Goal: Check status: Check status

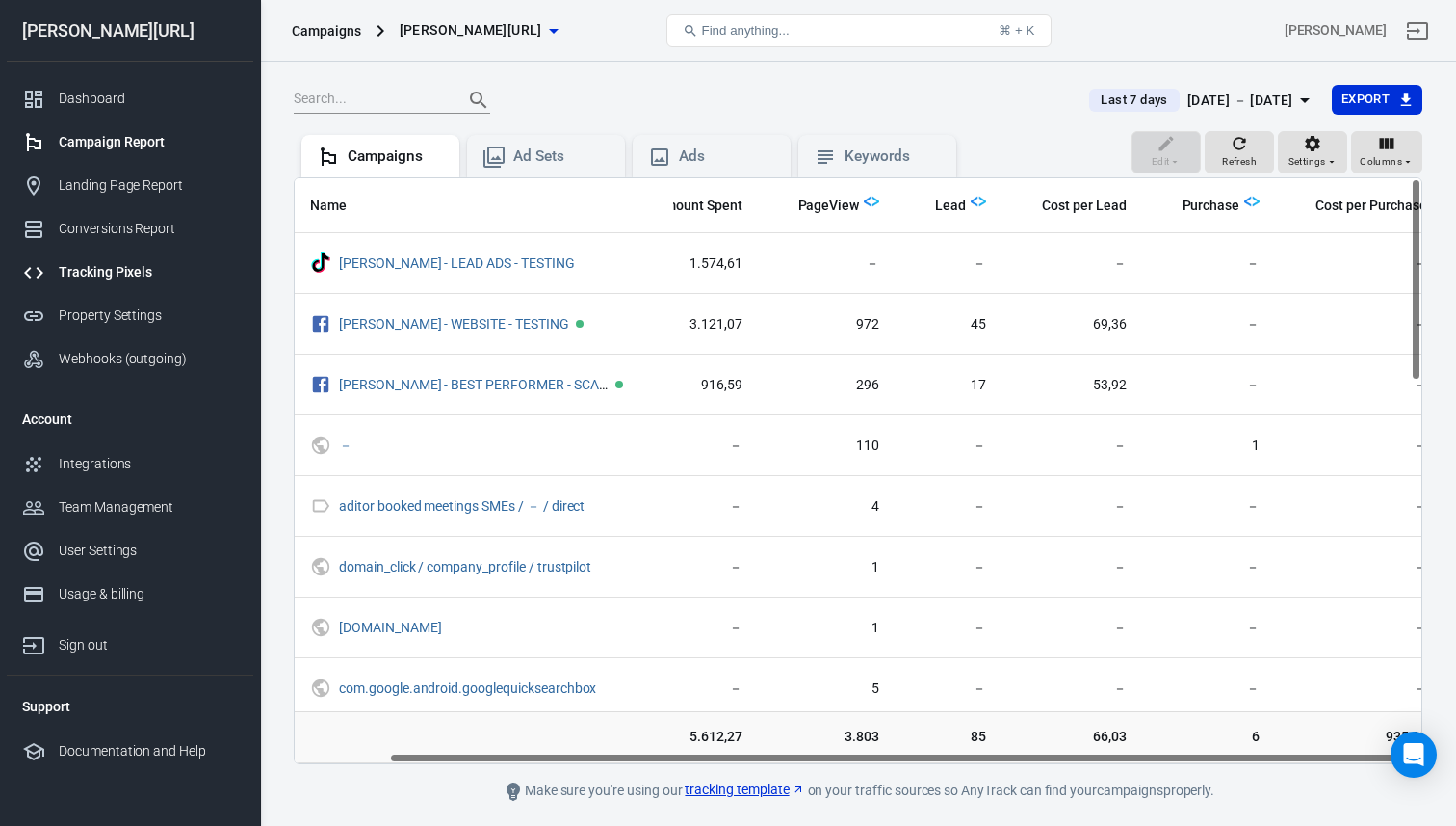
scroll to position [117, 0]
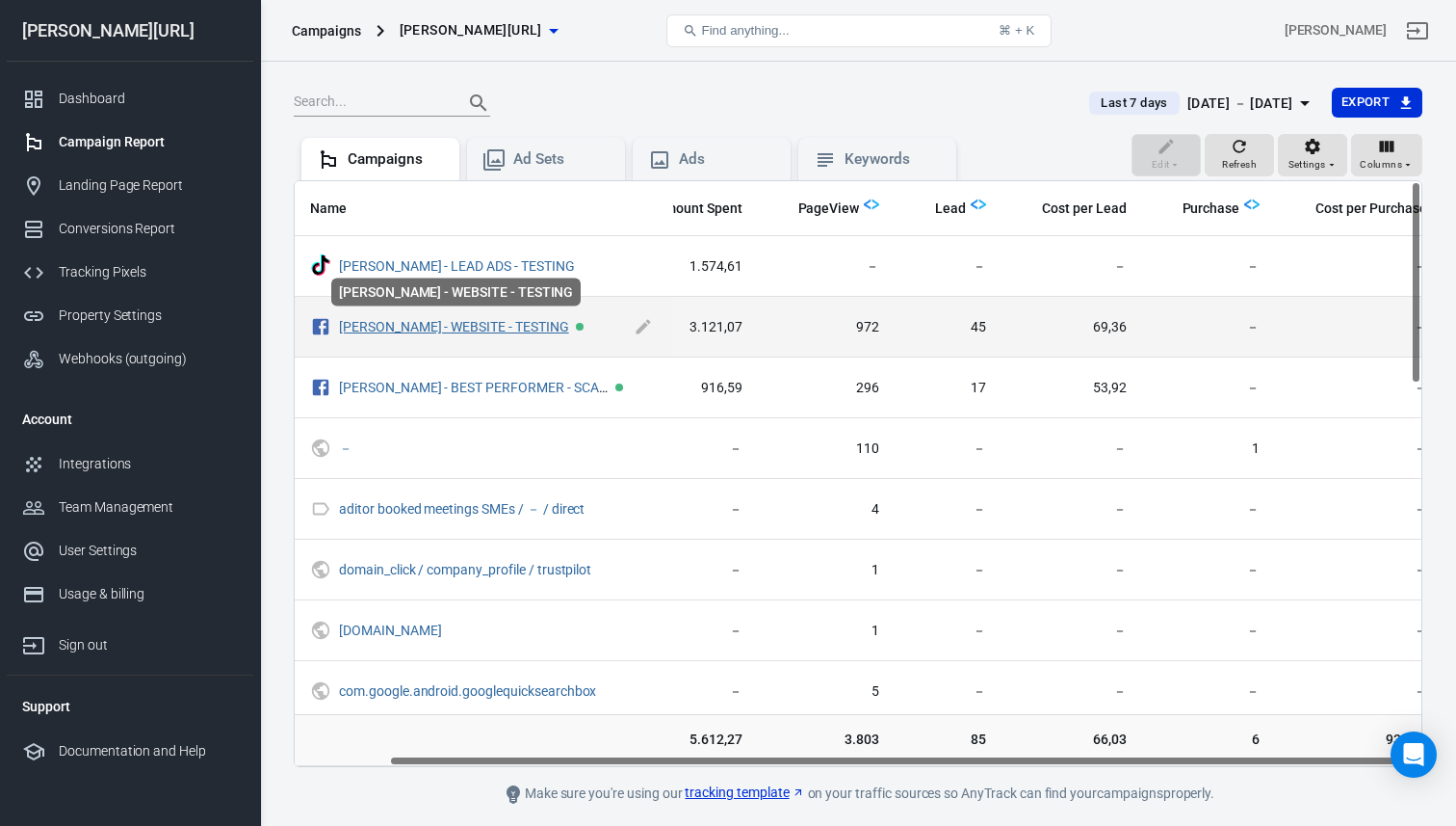
click at [477, 330] on link "[PERSON_NAME] - WEBSITE - TESTING" at bounding box center [453, 326] width 230 height 15
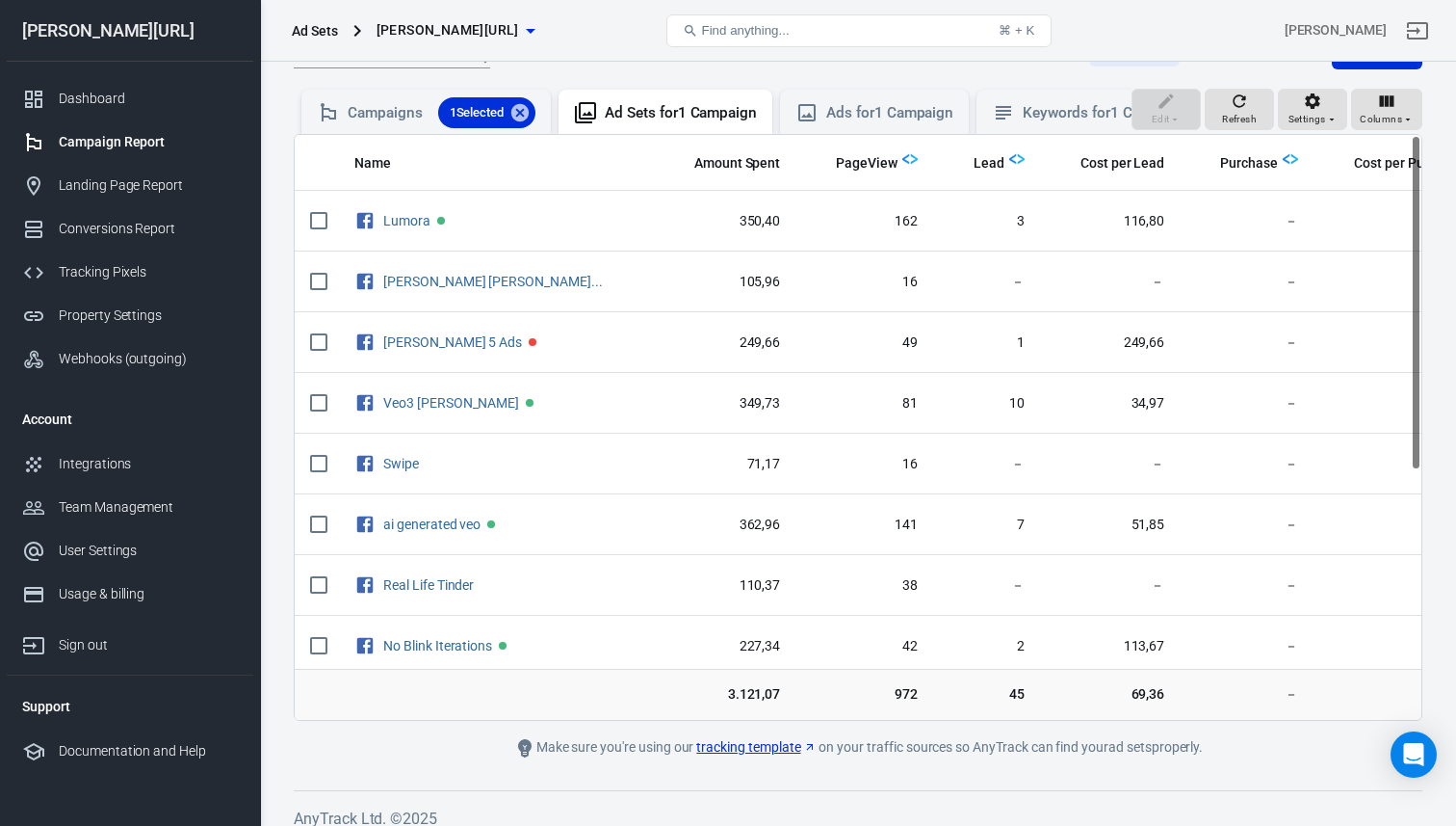
scroll to position [160, 0]
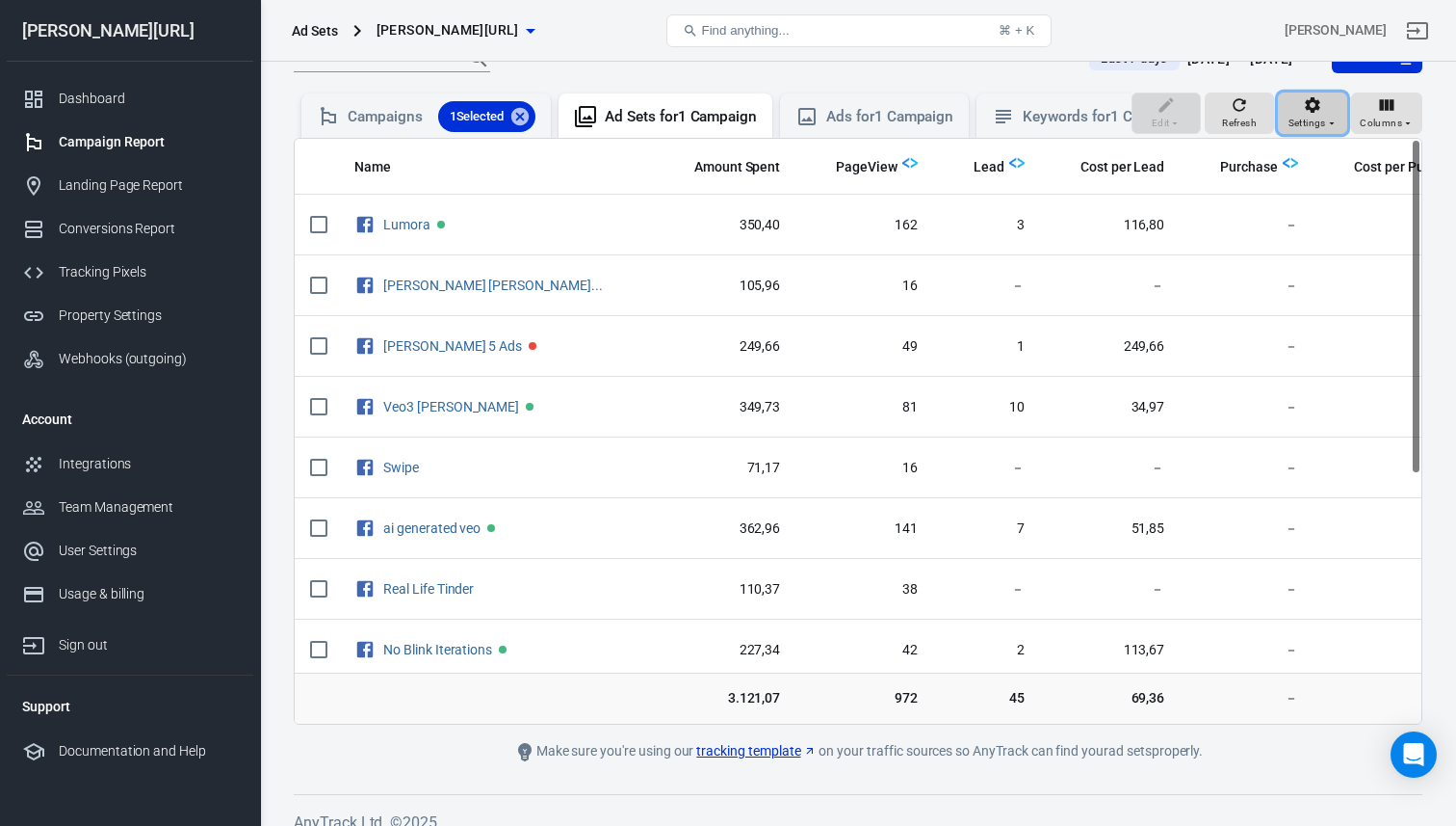
click at [1315, 118] on span "Settings" at bounding box center [1308, 123] width 38 height 17
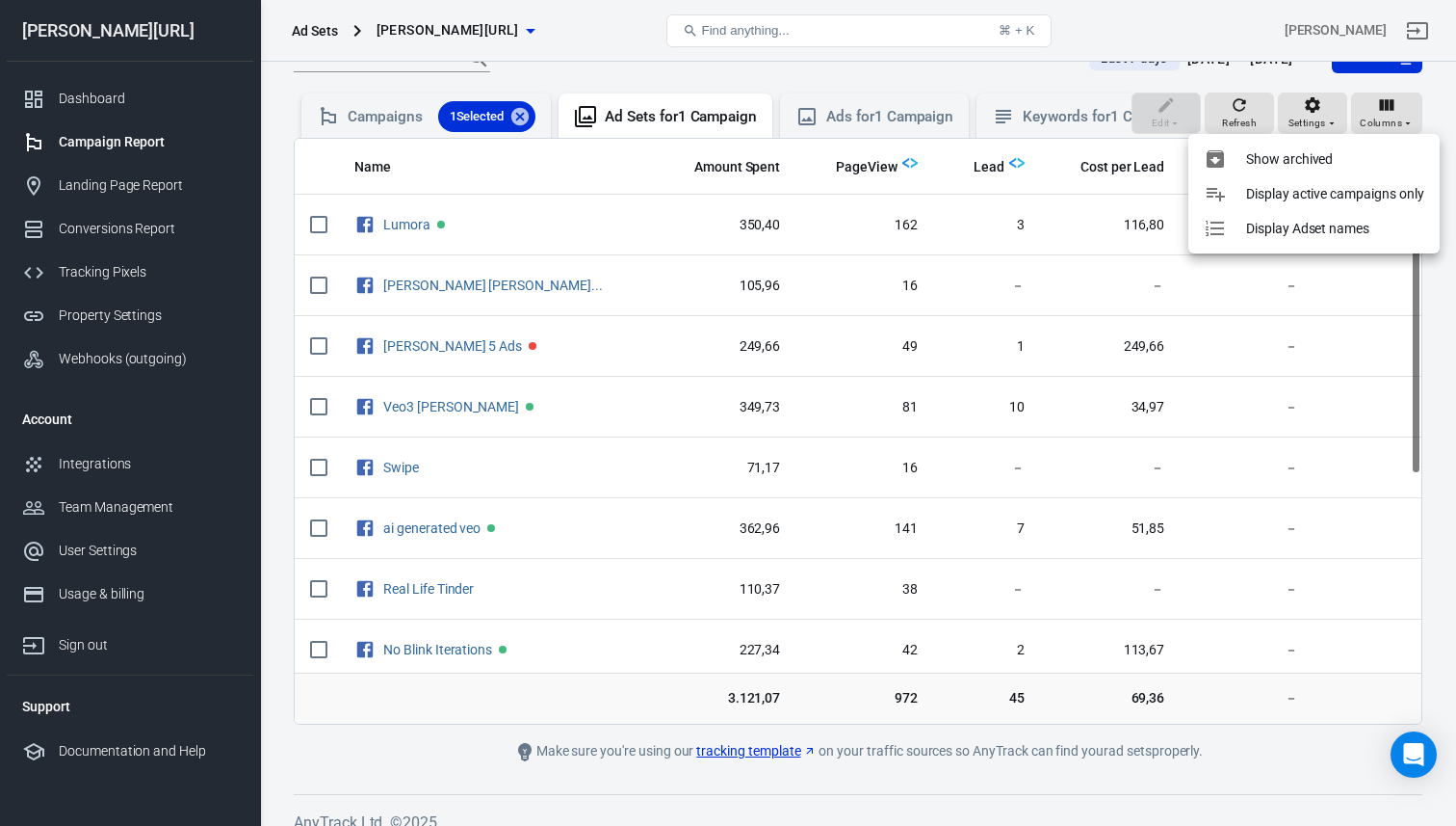
click at [1388, 108] on div at bounding box center [728, 413] width 1456 height 826
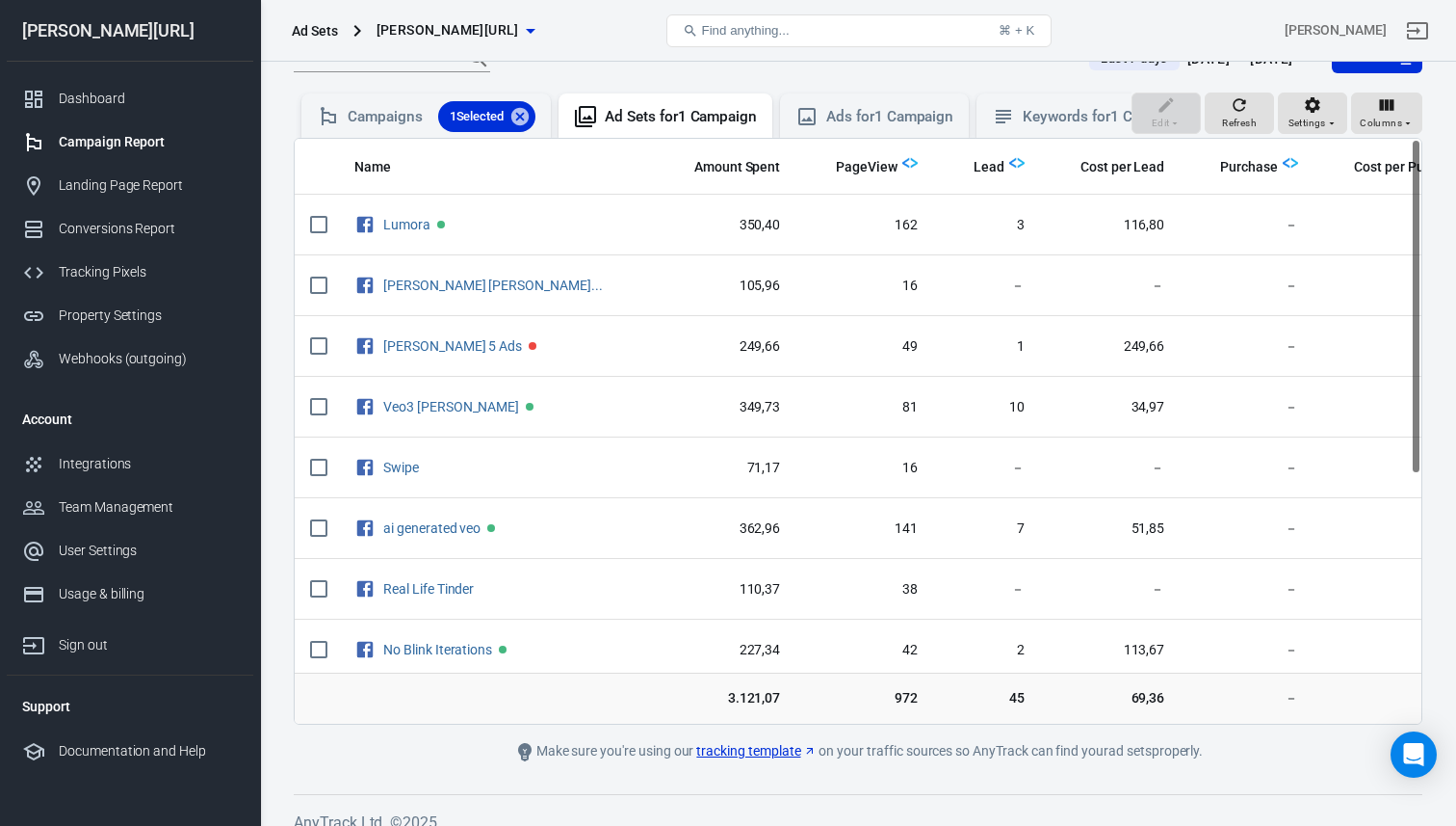
click at [1388, 108] on body "Ad Sets [PERSON_NAME][URL] Find anything... ⌘ + K [PERSON_NAME] [PERSON_NAME][U…" at bounding box center [728, 373] width 1456 height 945
click at [1388, 108] on icon "button" at bounding box center [1386, 106] width 15 height 12
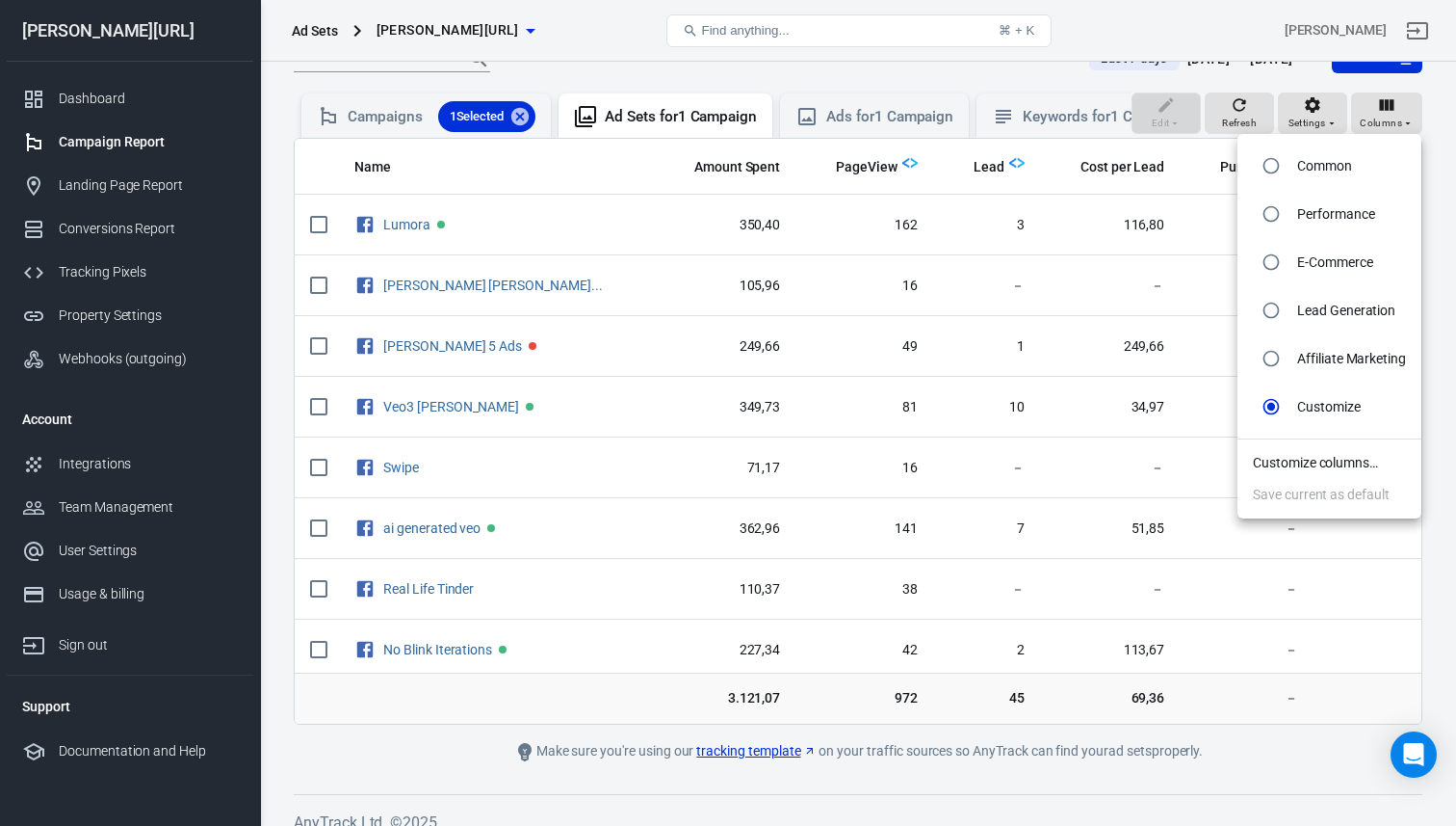
click at [1295, 118] on div at bounding box center [728, 413] width 1456 height 826
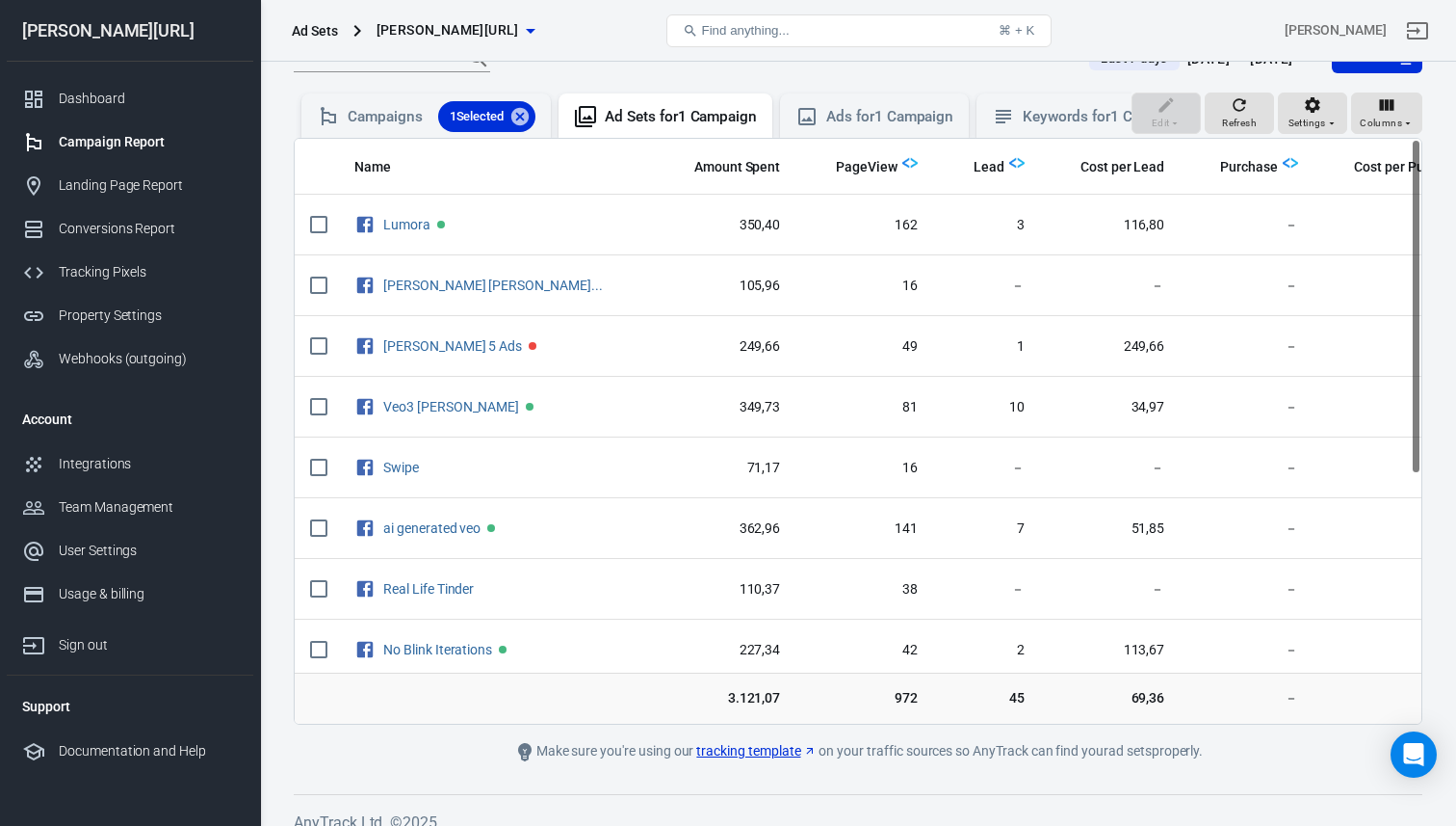
click at [1323, 118] on div "Common Performance E-Commerce Lead Generation Affiliate Marketing Customize Cus…" at bounding box center [728, 413] width 1456 height 826
click at [1323, 118] on span "Settings" at bounding box center [1308, 123] width 38 height 17
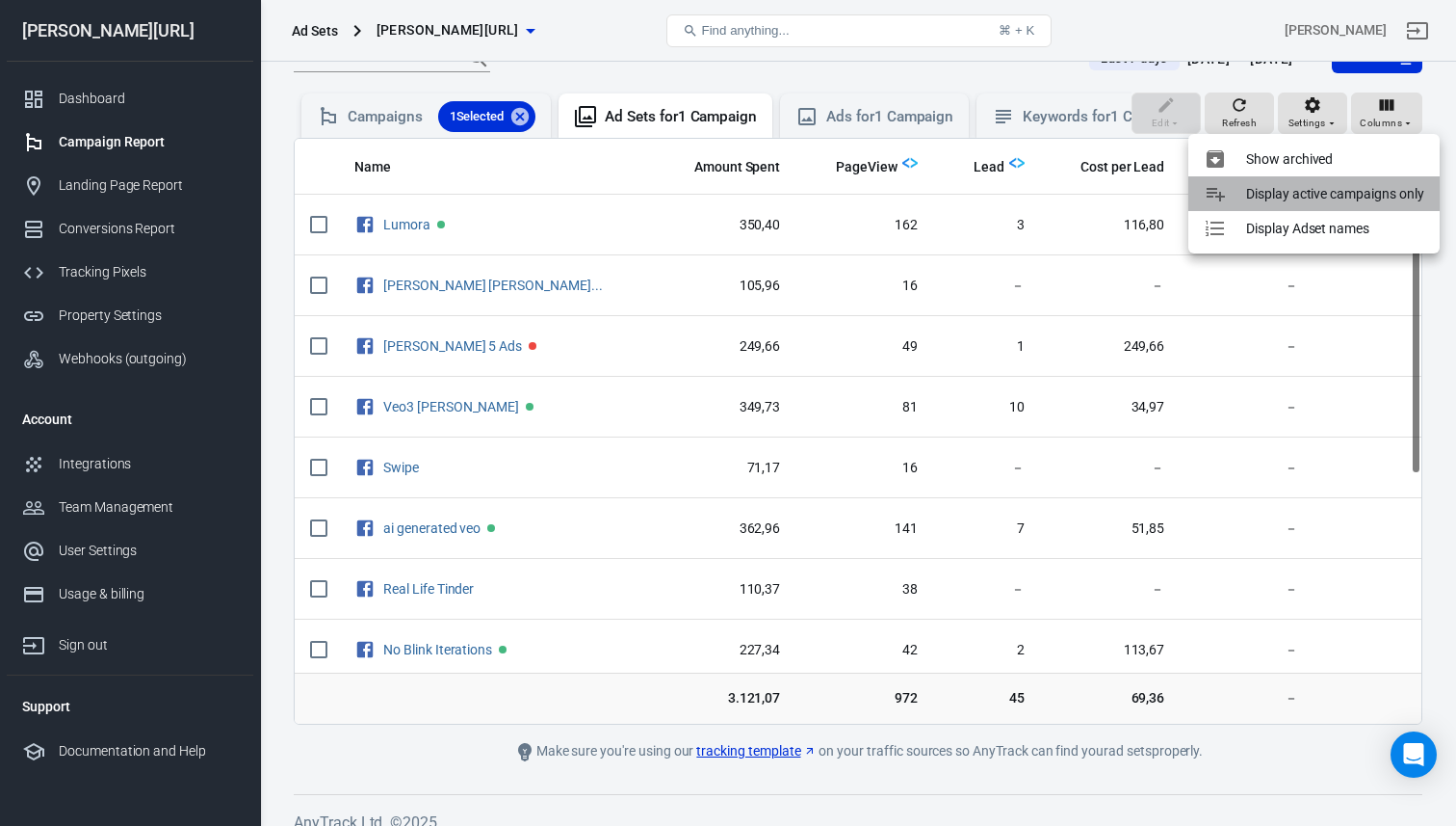
click at [1307, 193] on p "Display active campaigns only" at bounding box center [1335, 194] width 178 height 20
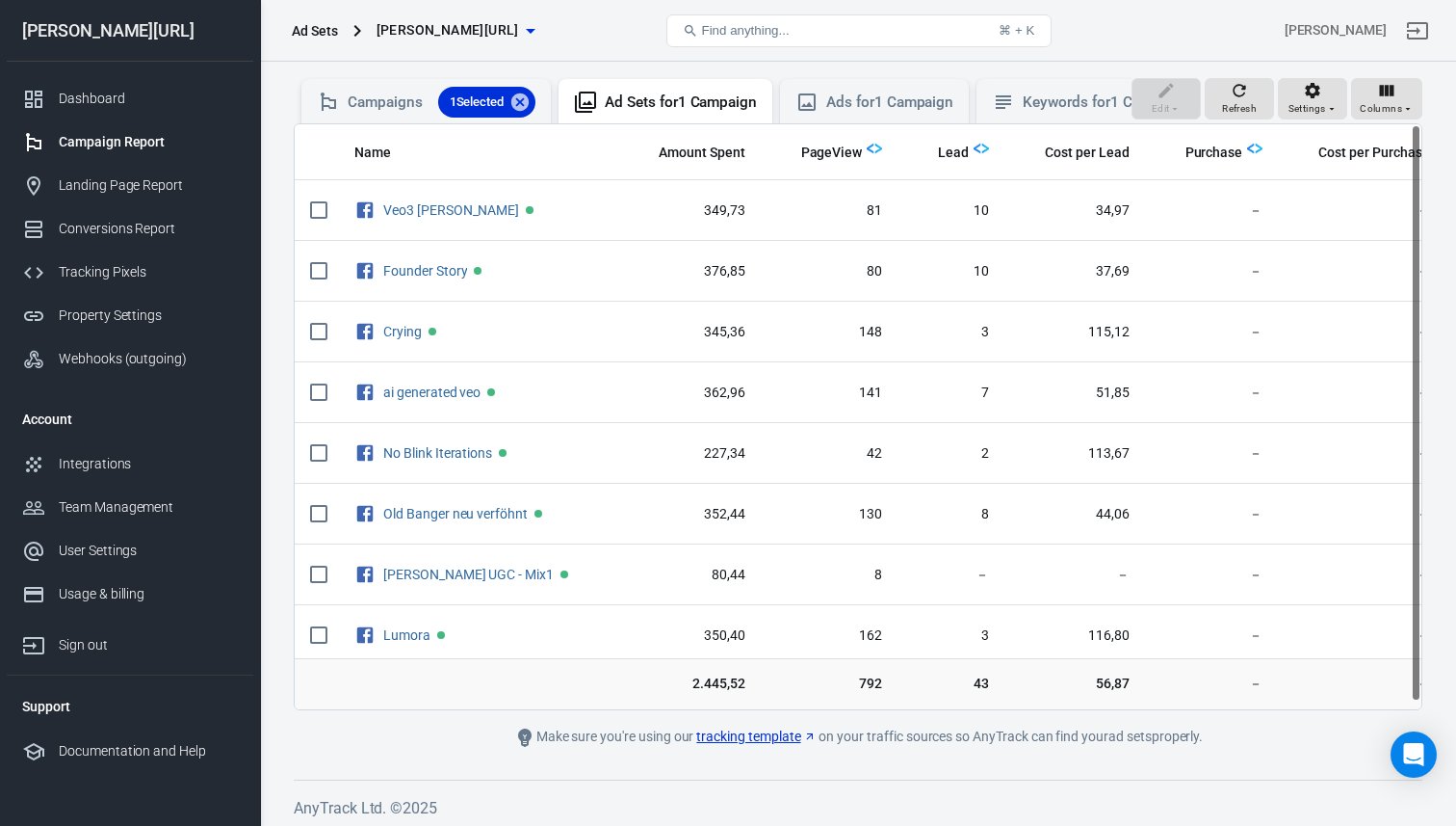
scroll to position [177, 0]
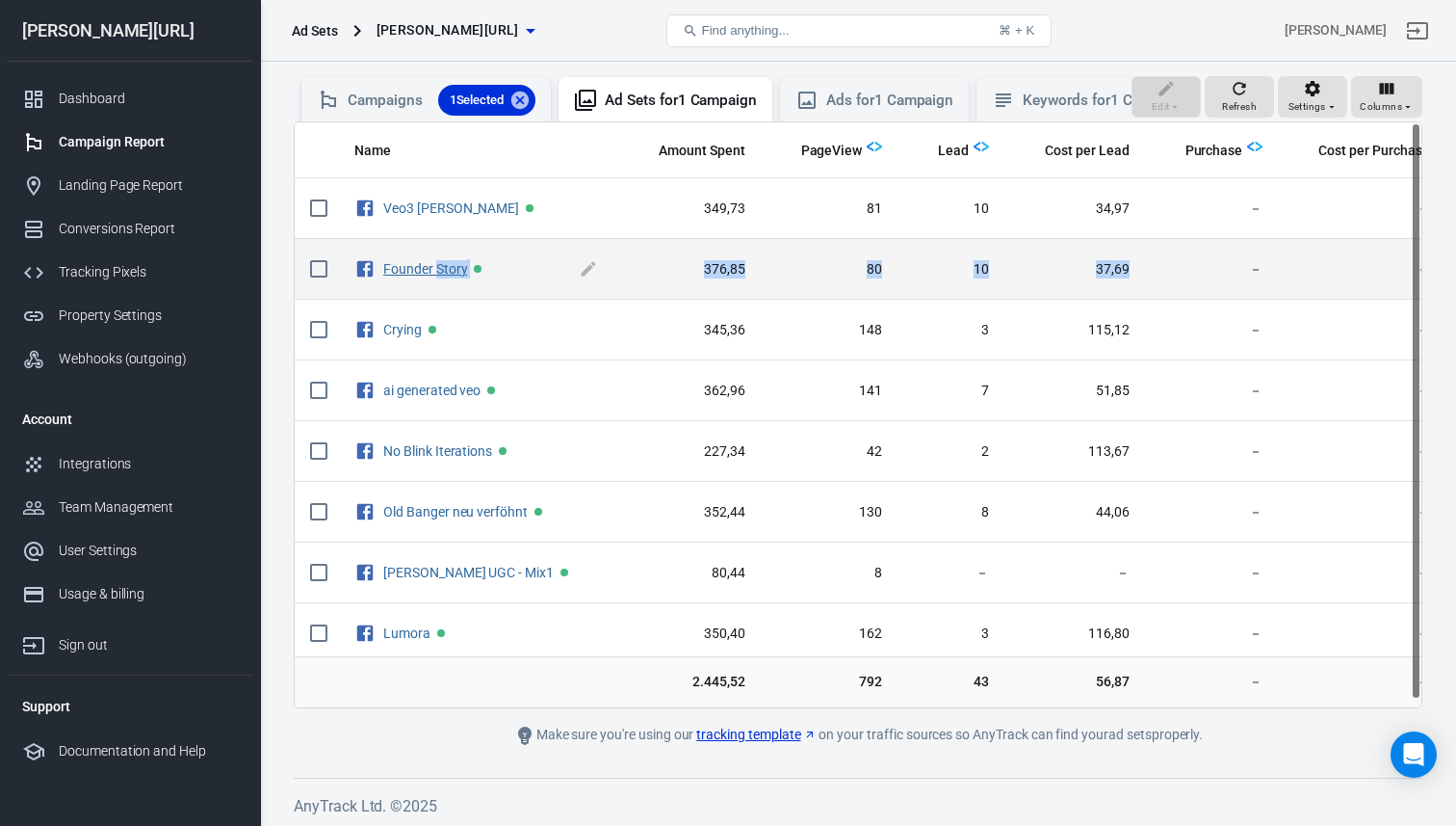
drag, startPoint x: 1161, startPoint y: 266, endPoint x: 438, endPoint y: 266, distance: 723.0
click at [438, 266] on tr "Founder Story 376,85 80 10 37,69 － －" at bounding box center [869, 269] width 1150 height 61
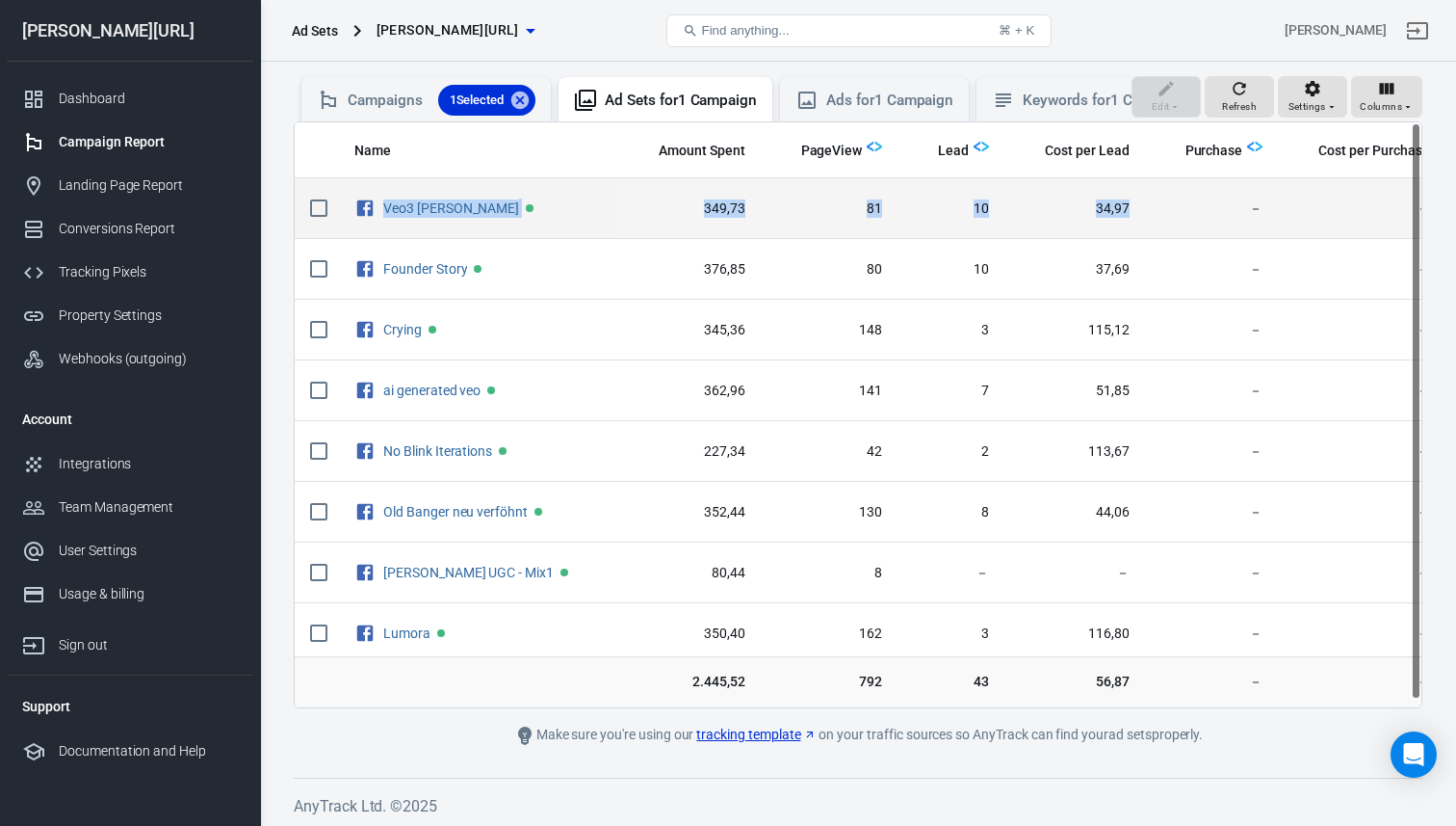
drag, startPoint x: 1149, startPoint y: 181, endPoint x: 444, endPoint y: 190, distance: 705.1
click at [444, 190] on tr "Veo3 [PERSON_NAME] 349,73 81 10 34,97 － －" at bounding box center [869, 208] width 1150 height 61
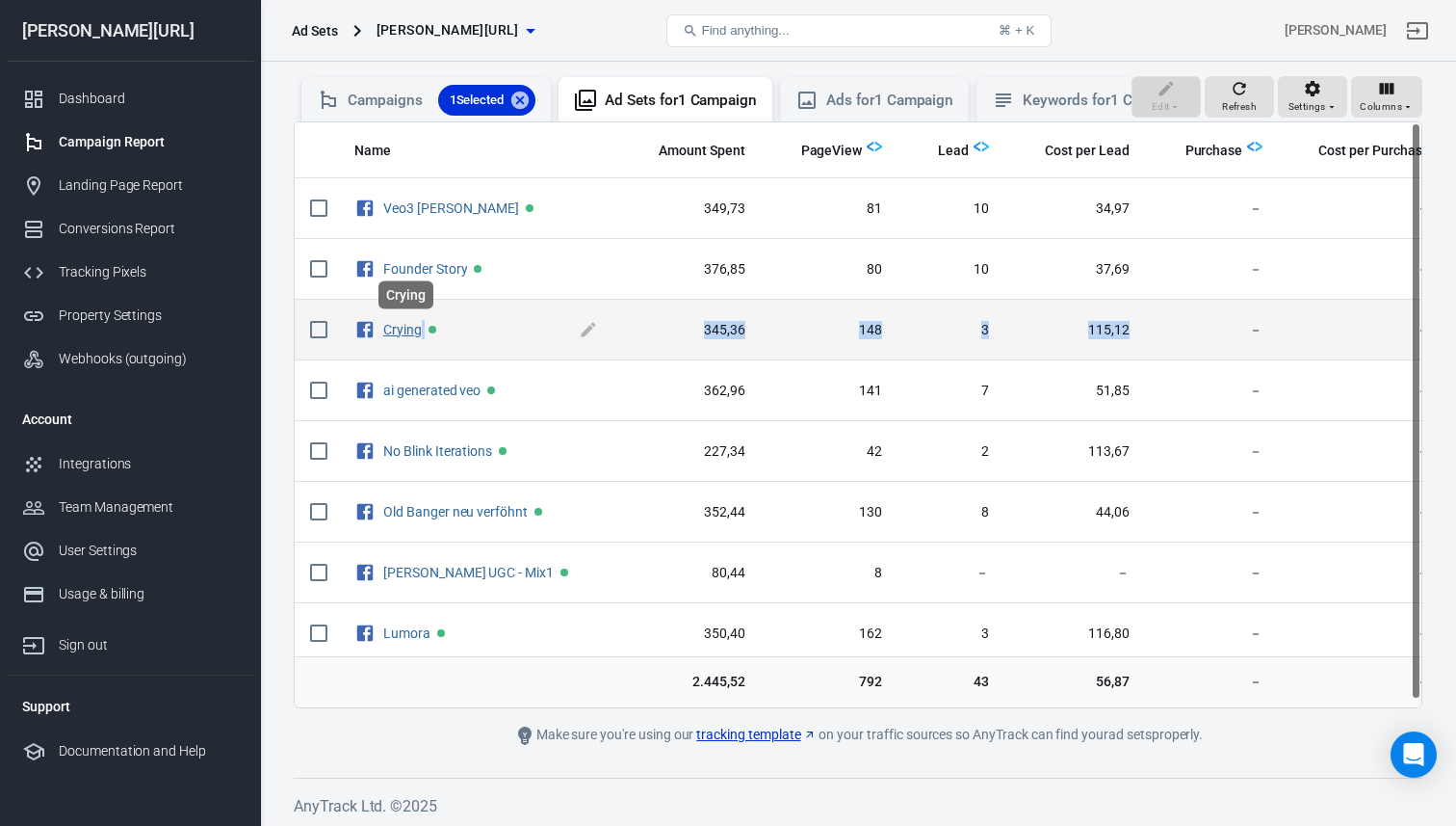
drag, startPoint x: 1119, startPoint y: 335, endPoint x: 420, endPoint y: 329, distance: 699.0
click at [420, 329] on tr "Crying 345,36 148 3 115,12 － －" at bounding box center [869, 330] width 1150 height 61
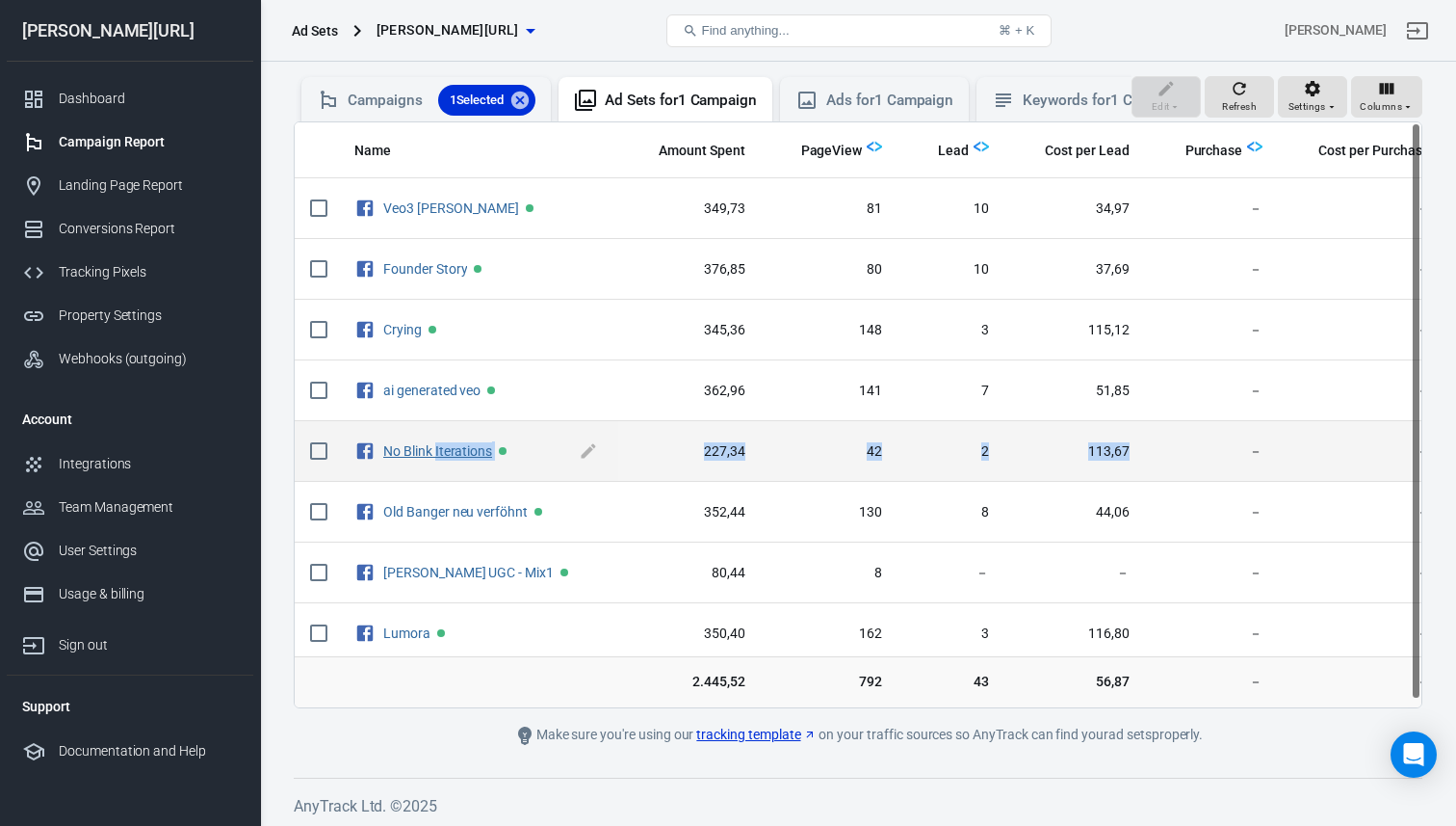
drag, startPoint x: 1145, startPoint y: 449, endPoint x: 437, endPoint y: 449, distance: 708.0
click at [437, 449] on tr "No Blink Iterations 227,34 42 2 113,67 － －" at bounding box center [869, 451] width 1150 height 61
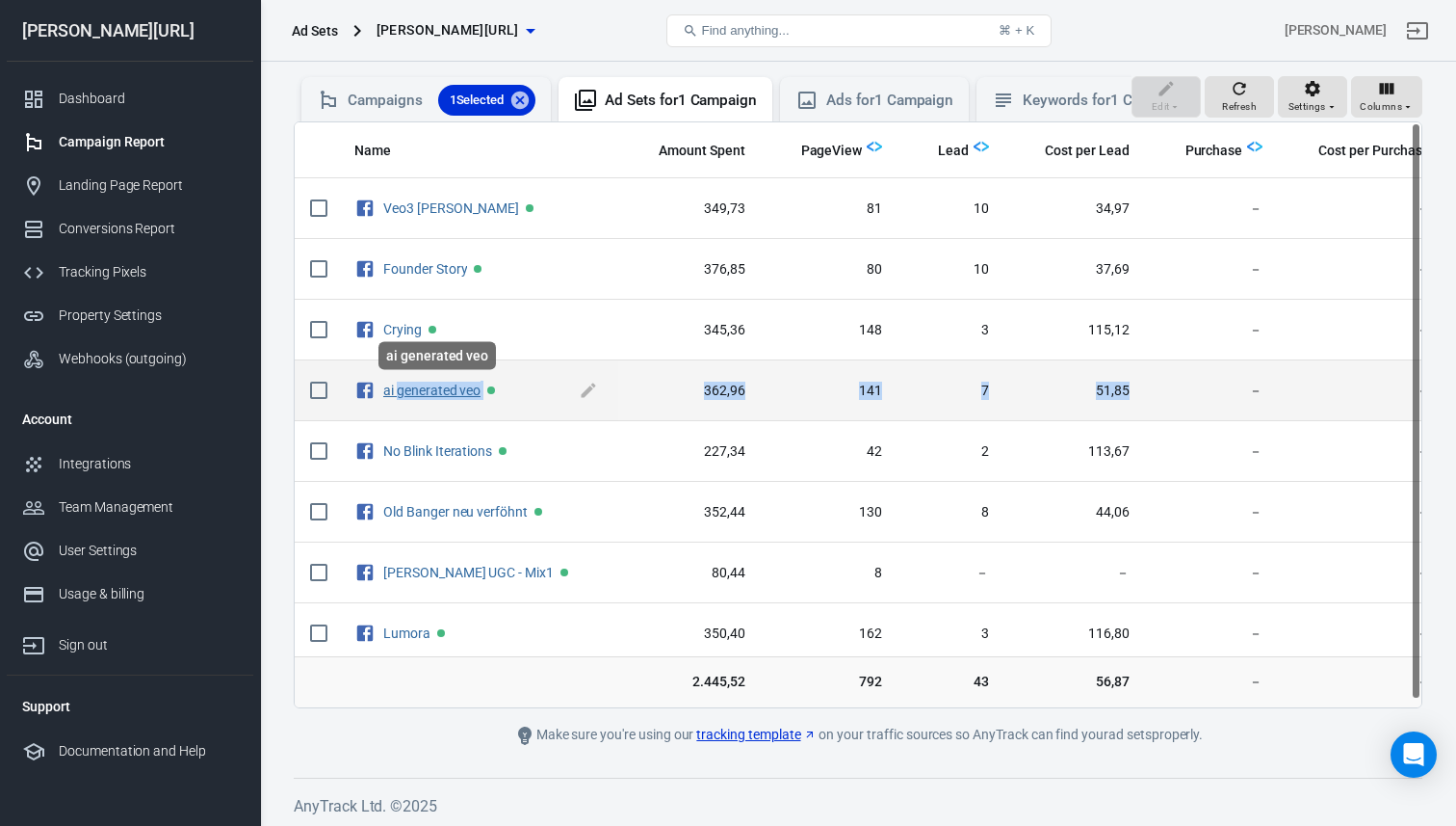
drag, startPoint x: 1146, startPoint y: 393, endPoint x: 400, endPoint y: 391, distance: 746.0
click at [400, 392] on tr "ai generated veo 362,96 141 7 51,85 － －" at bounding box center [869, 391] width 1150 height 61
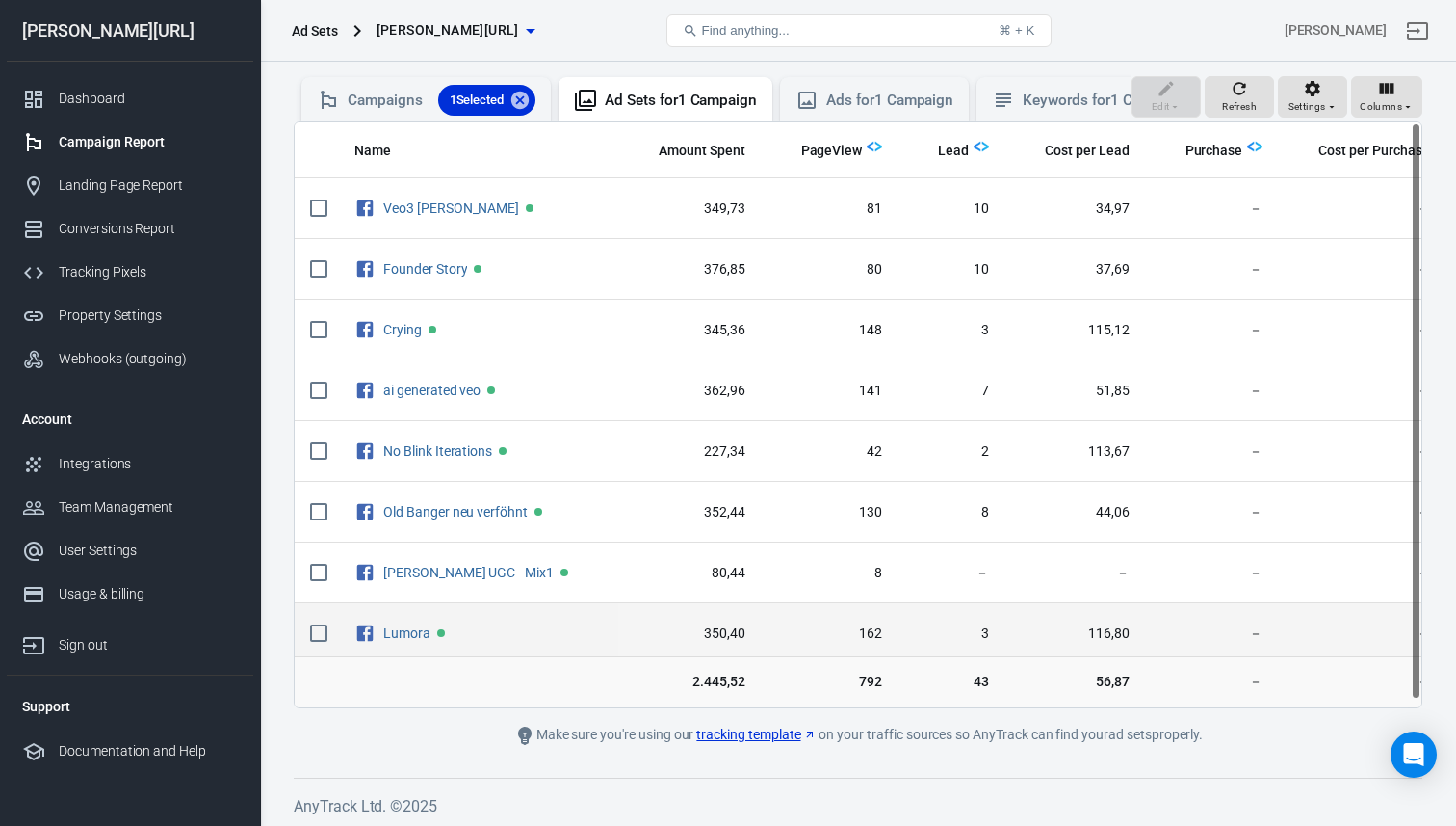
drag, startPoint x: 1151, startPoint y: 643, endPoint x: 598, endPoint y: 641, distance: 553.0
click at [598, 641] on tr "Lumora 350,40 162 3 116,80 － －" at bounding box center [869, 633] width 1150 height 61
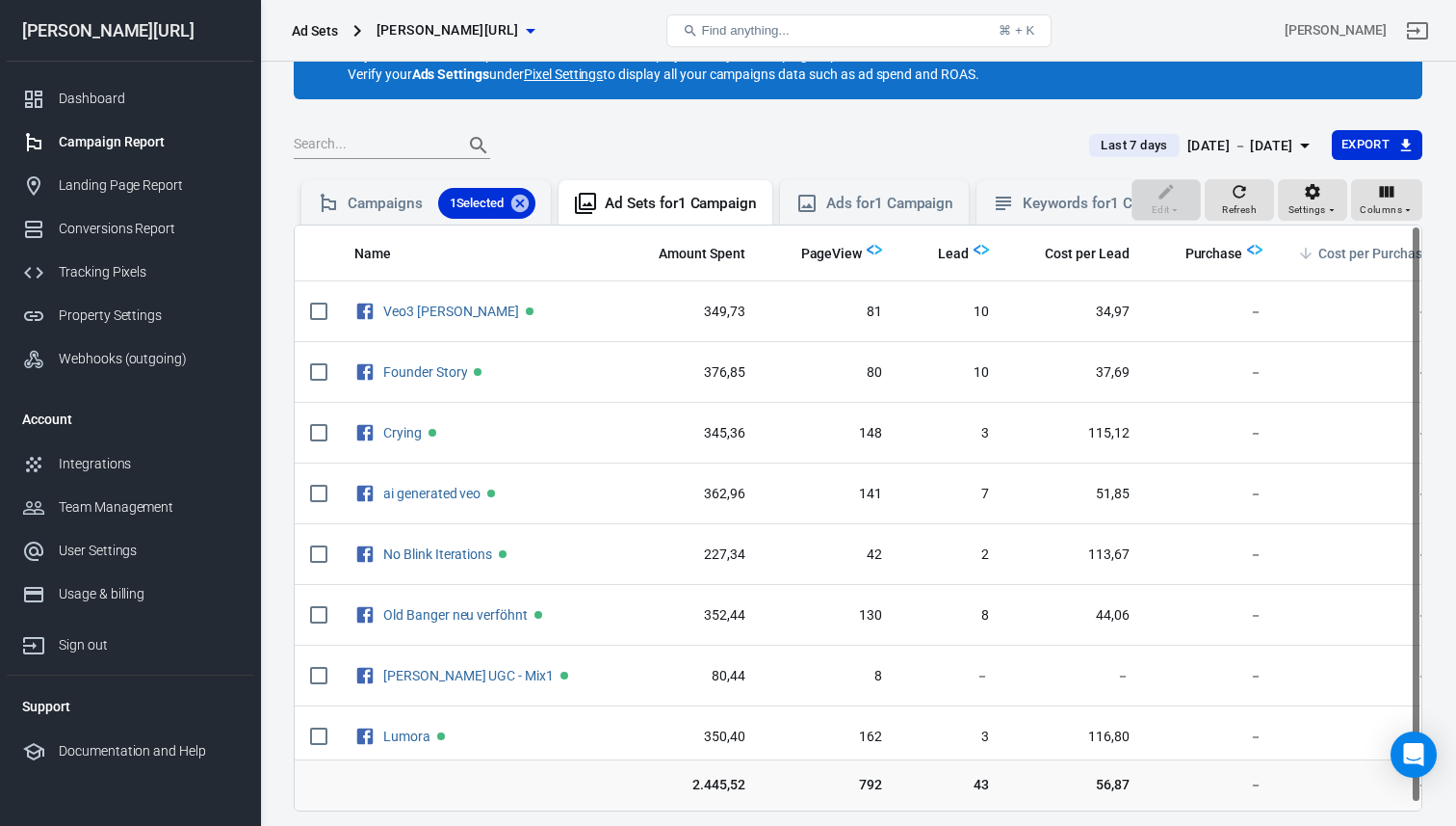
scroll to position [0, 0]
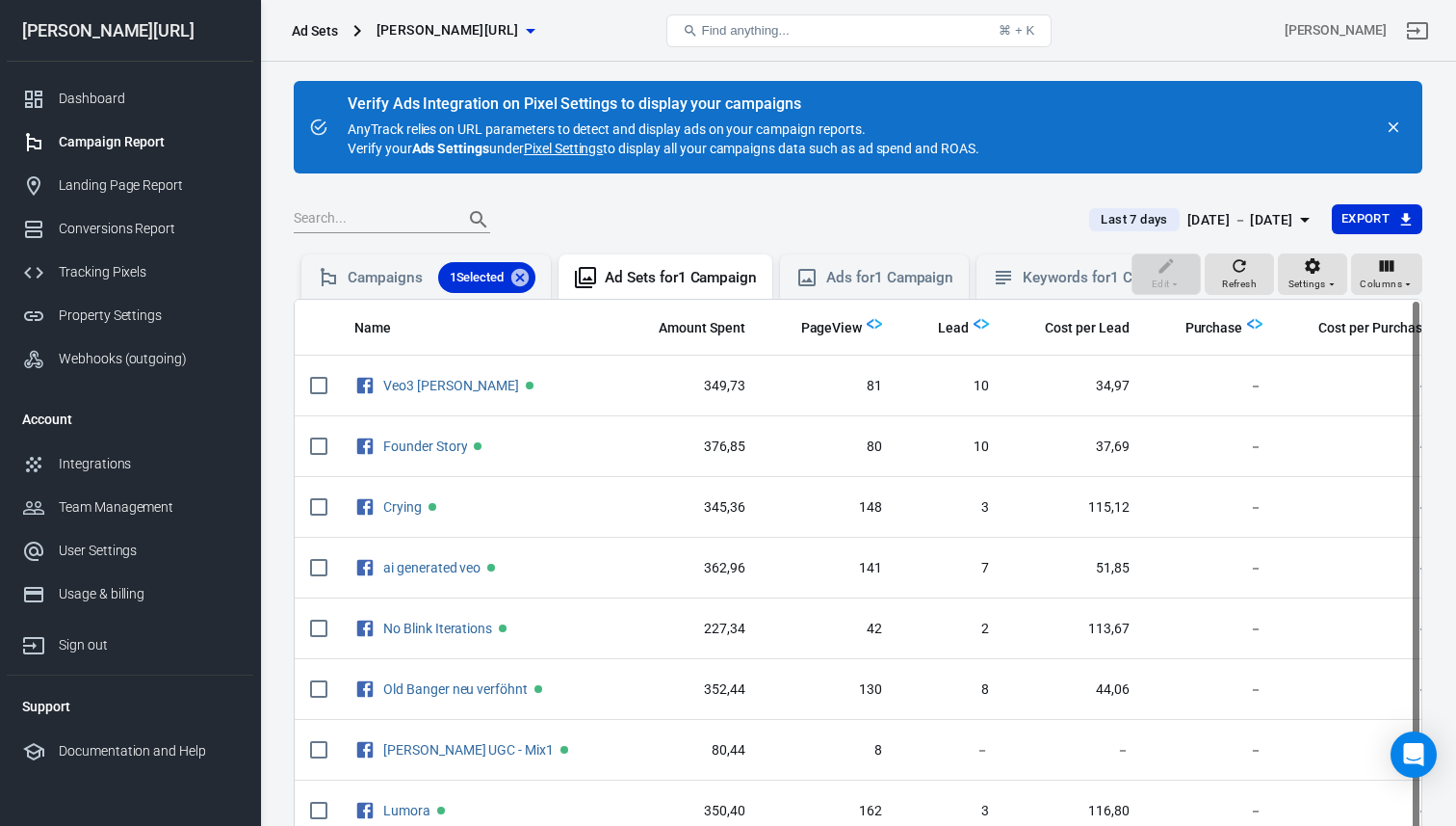
click at [1192, 211] on div "[DATE] － [DATE]" at bounding box center [1240, 220] width 106 height 24
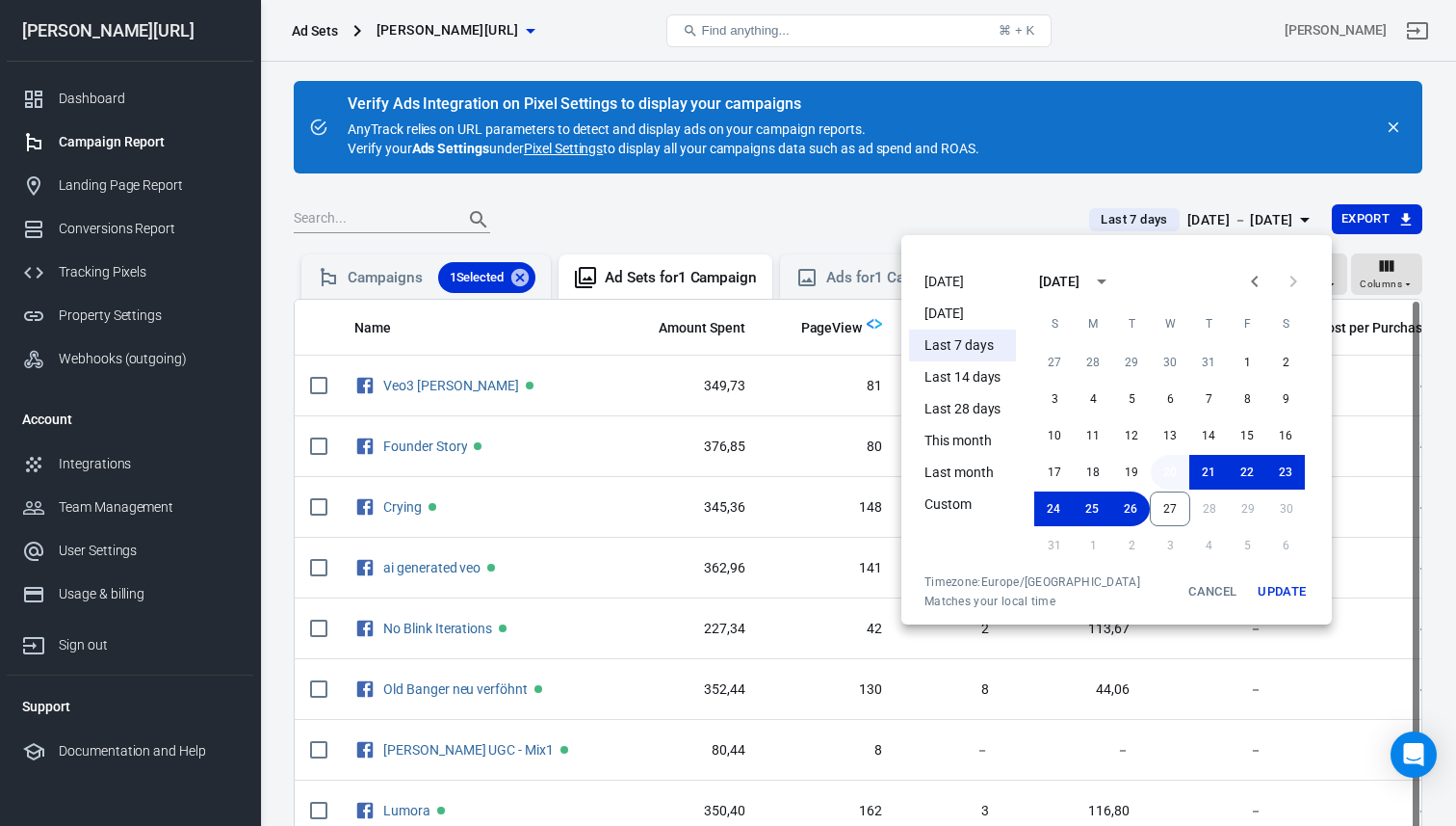
click at [1162, 460] on button "20" at bounding box center [1169, 471] width 39 height 35
click at [1162, 512] on button "27" at bounding box center [1169, 508] width 41 height 35
click at [1298, 588] on button "Update" at bounding box center [1282, 591] width 62 height 35
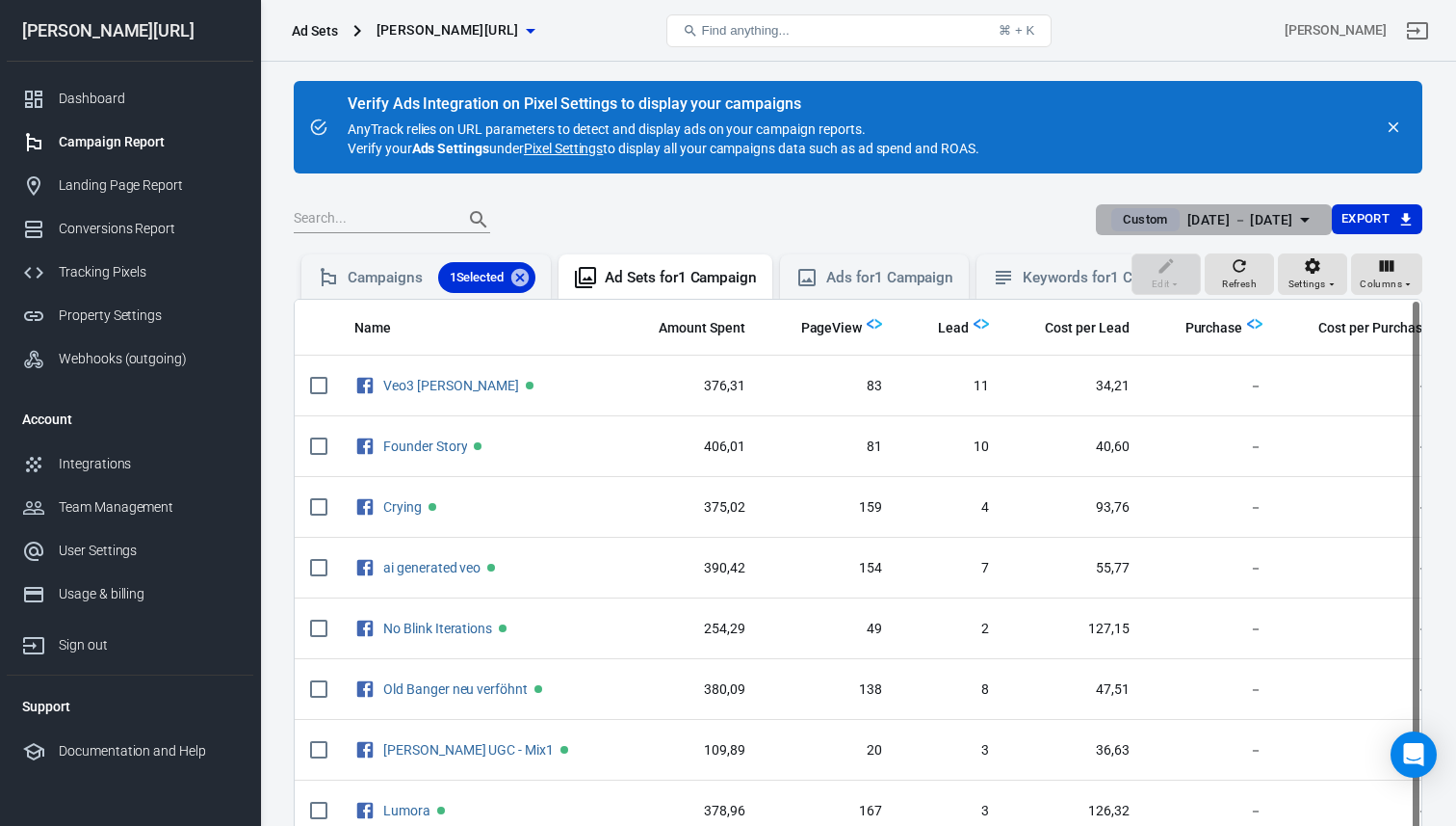
click at [1187, 213] on div "[DATE] － [DATE]" at bounding box center [1240, 220] width 106 height 24
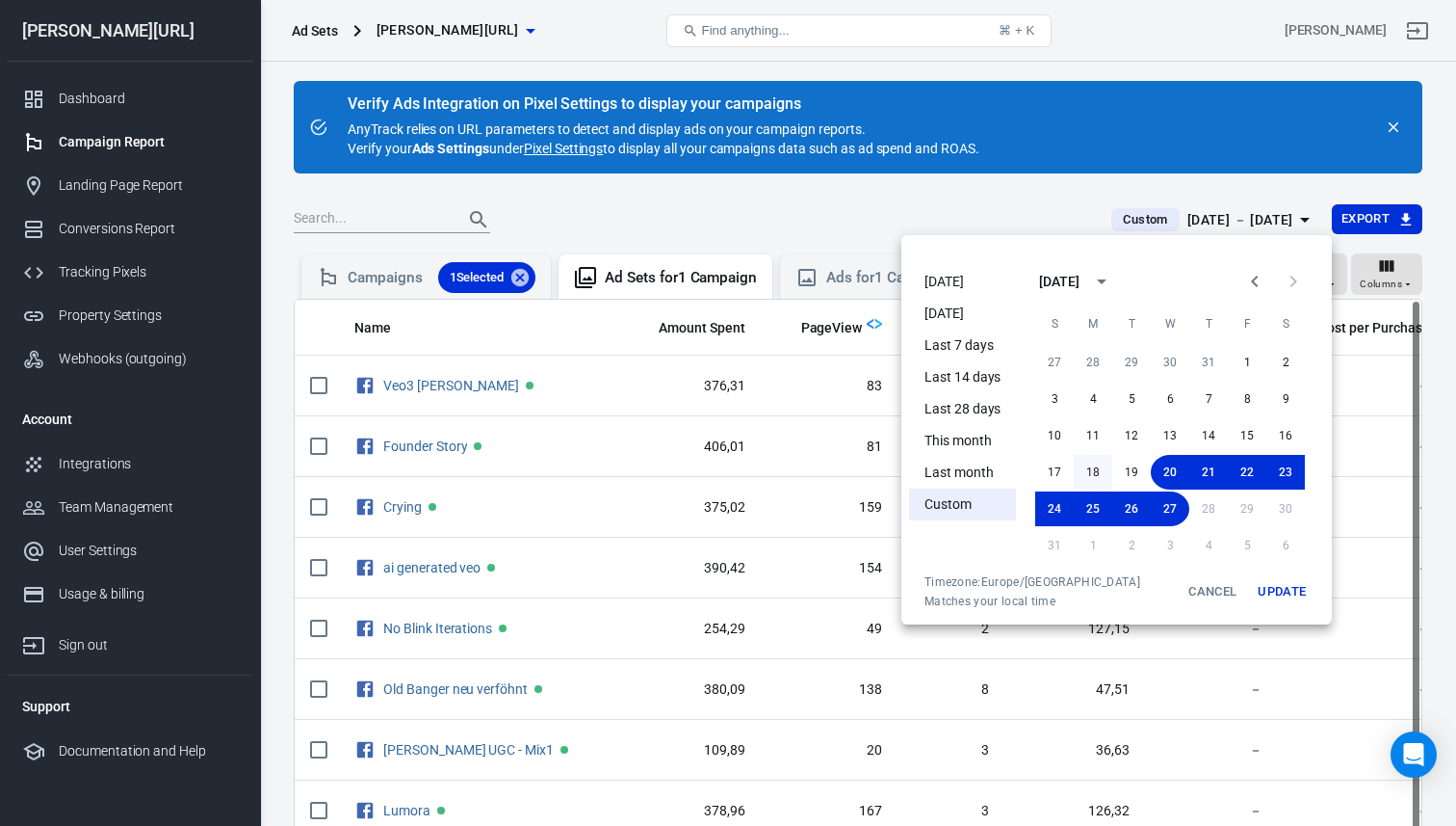
click at [1082, 466] on button "18" at bounding box center [1092, 471] width 39 height 35
click at [1284, 591] on button "Update" at bounding box center [1282, 591] width 62 height 35
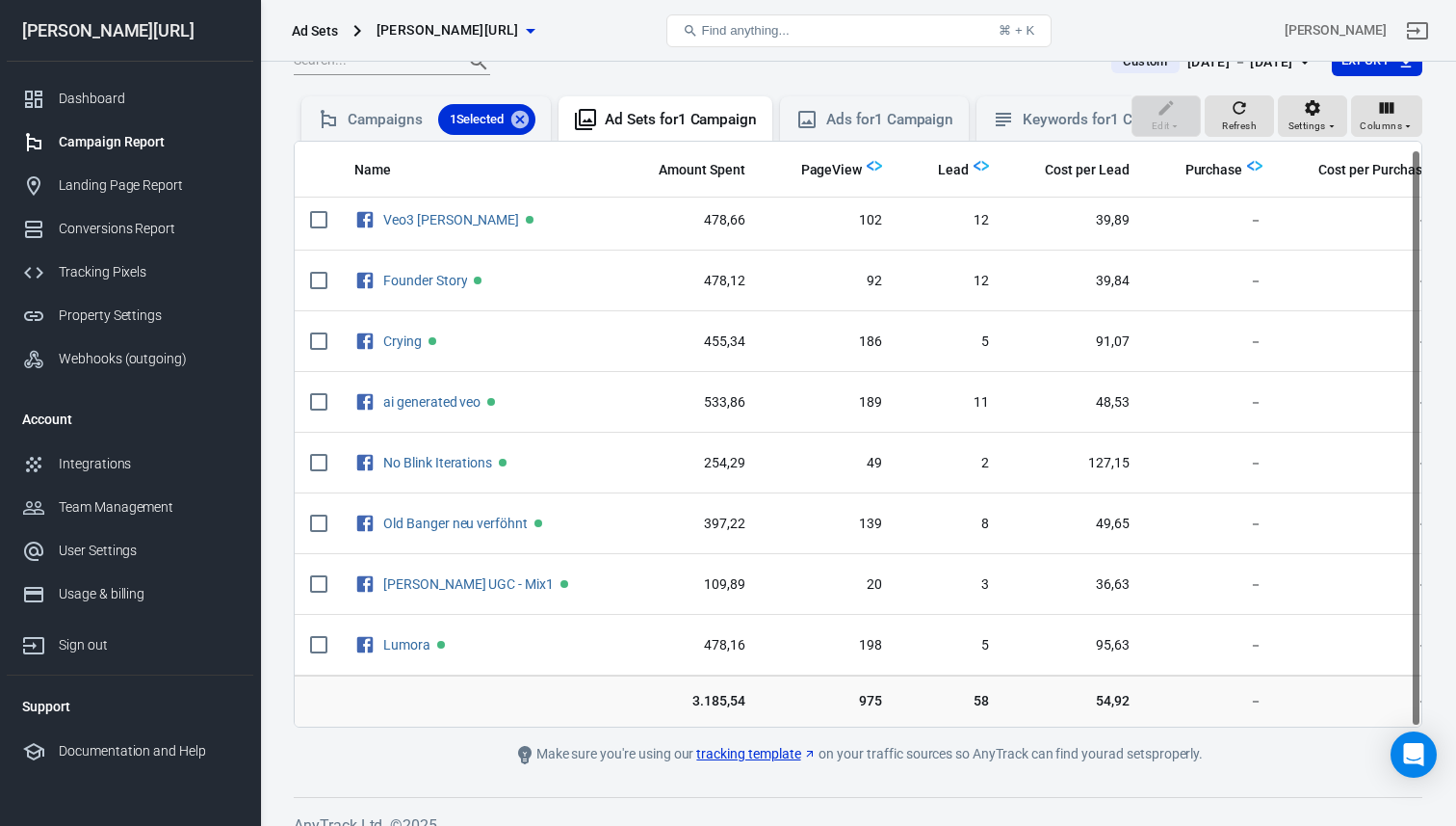
scroll to position [181, 0]
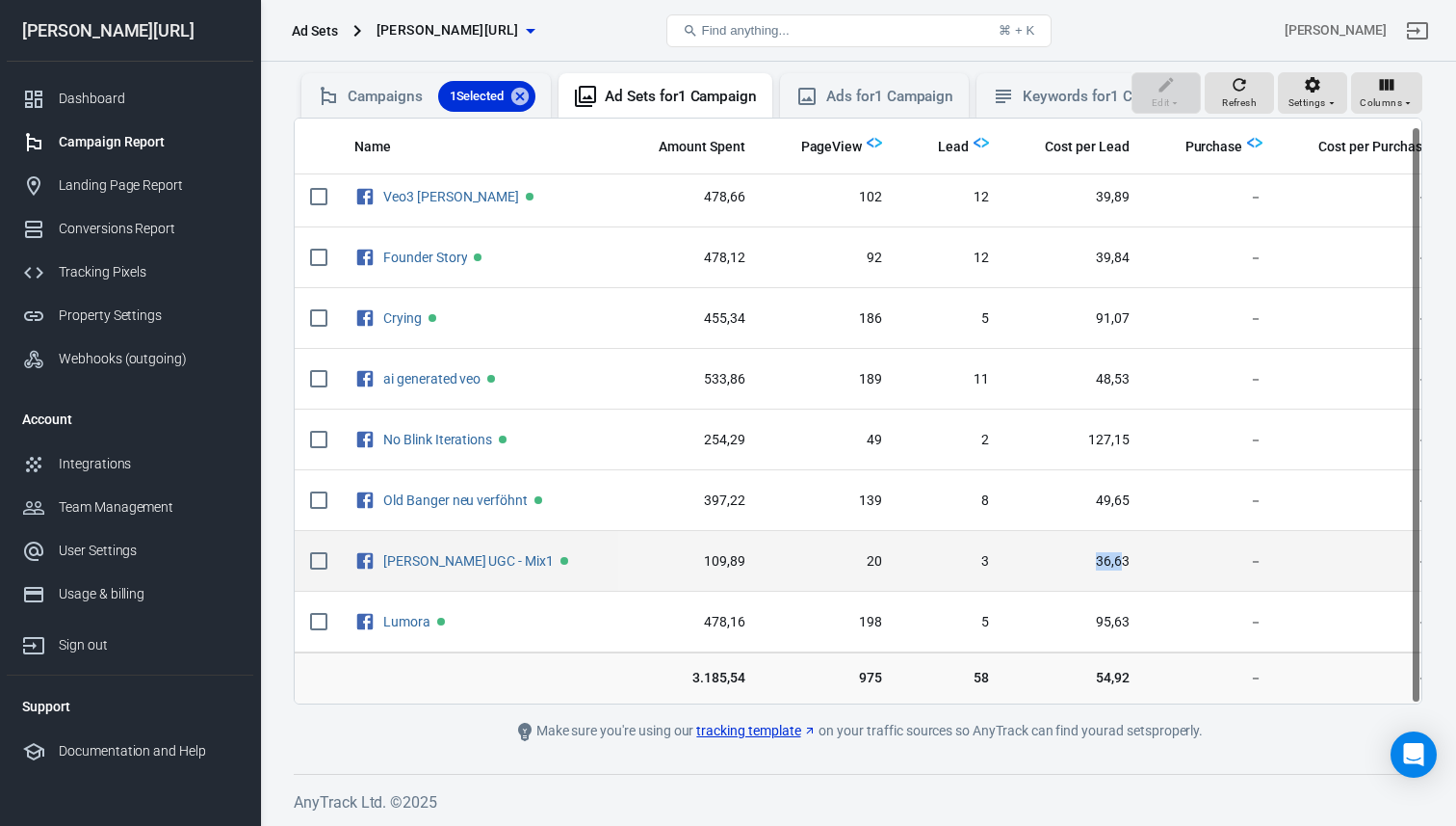
drag, startPoint x: 1072, startPoint y: 559, endPoint x: 1098, endPoint y: 564, distance: 26.5
click at [1098, 564] on span "36,63" at bounding box center [1074, 561] width 109 height 19
